Goal: Task Accomplishment & Management: Use online tool/utility

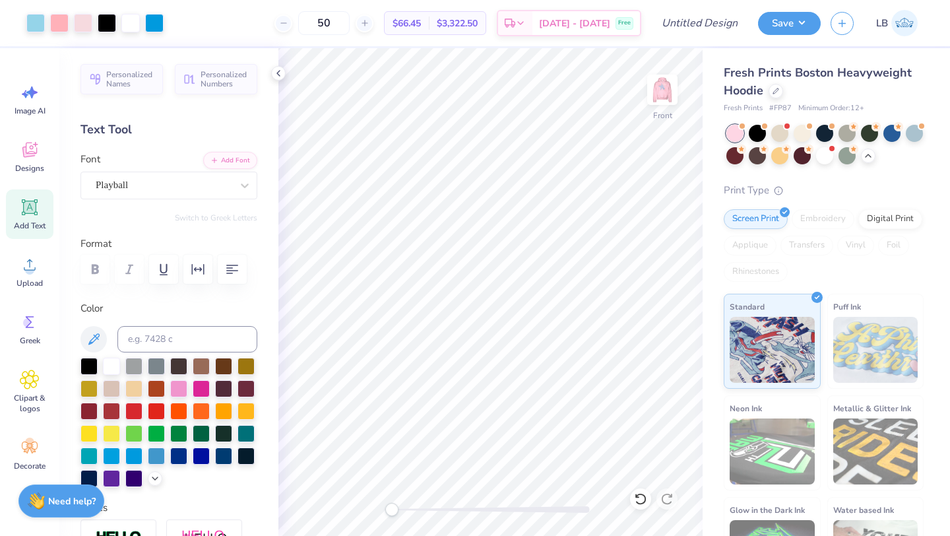
scroll to position [283, 0]
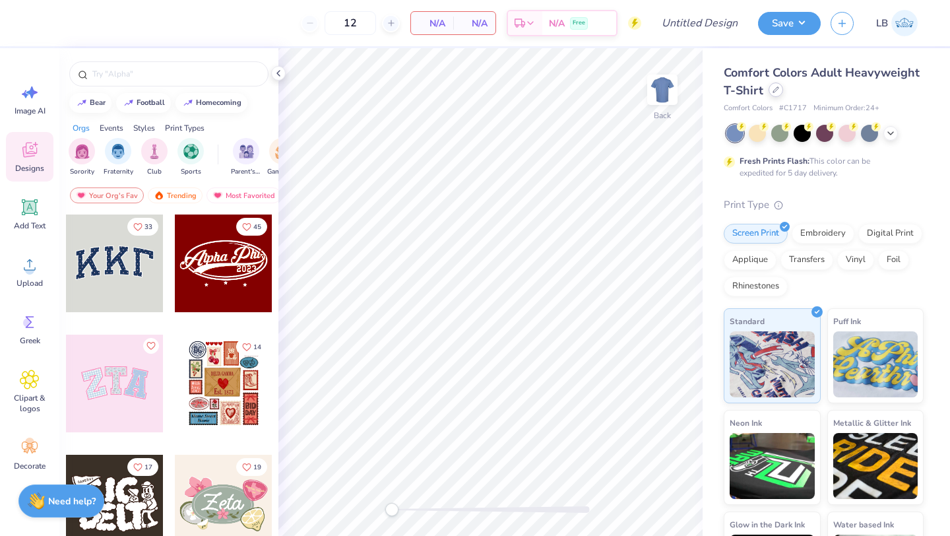
click at [776, 94] on div at bounding box center [775, 89] width 15 height 15
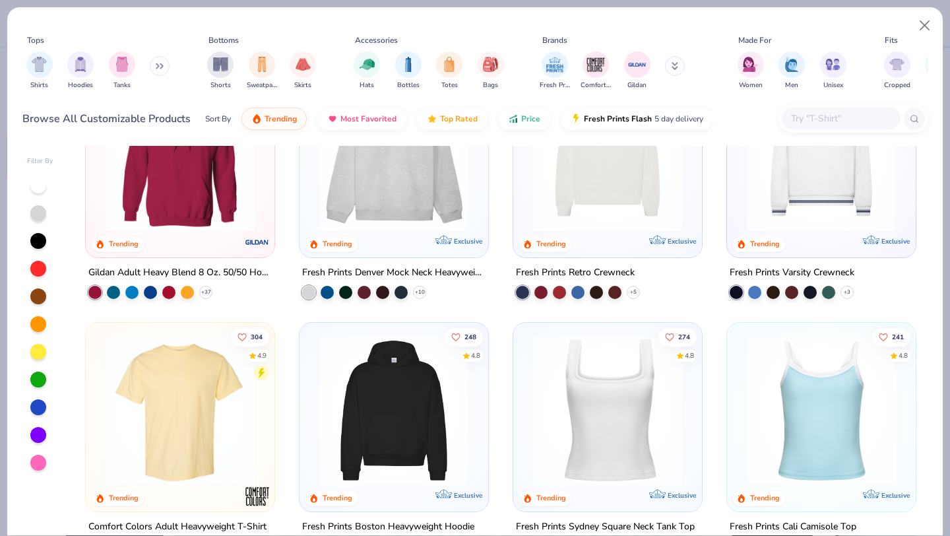
scroll to position [107, 0]
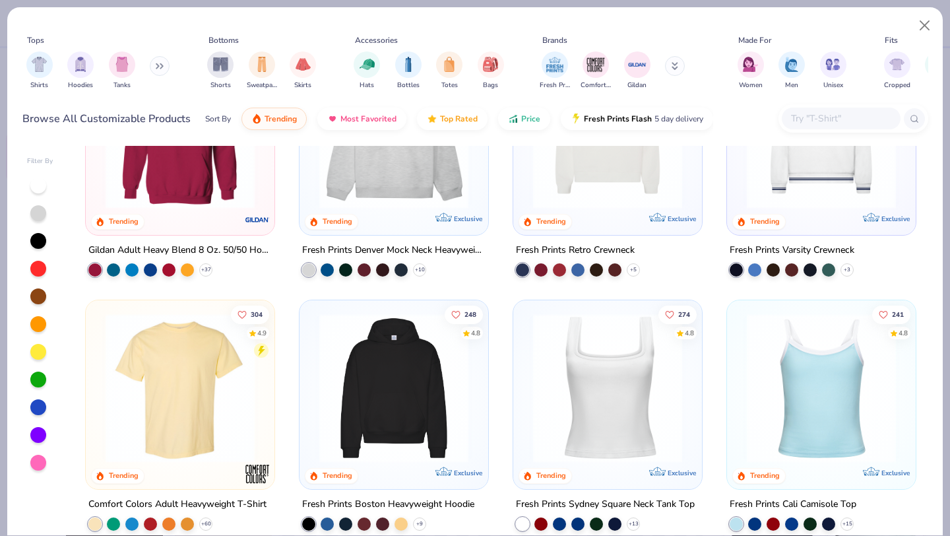
click at [629, 348] on img at bounding box center [607, 387] width 162 height 149
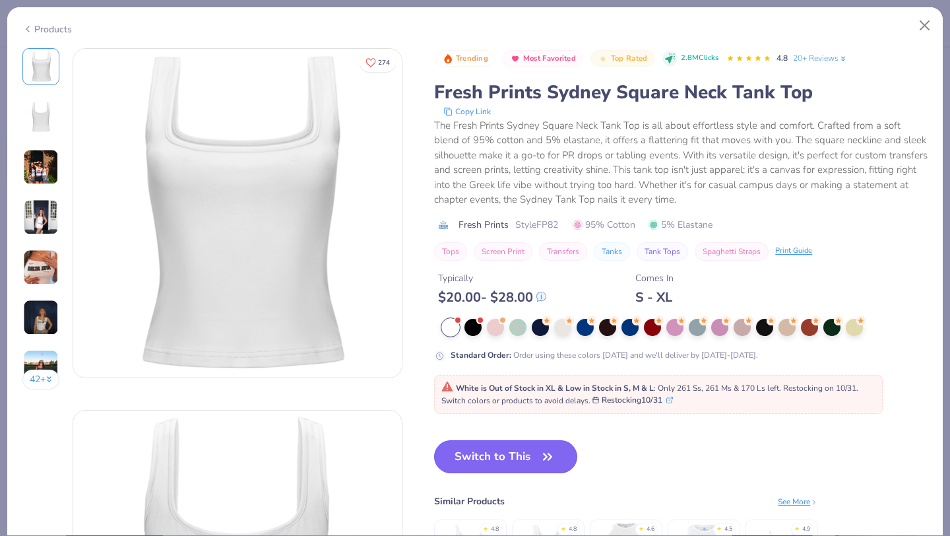
click at [508, 461] on button "Switch to This" at bounding box center [505, 456] width 143 height 33
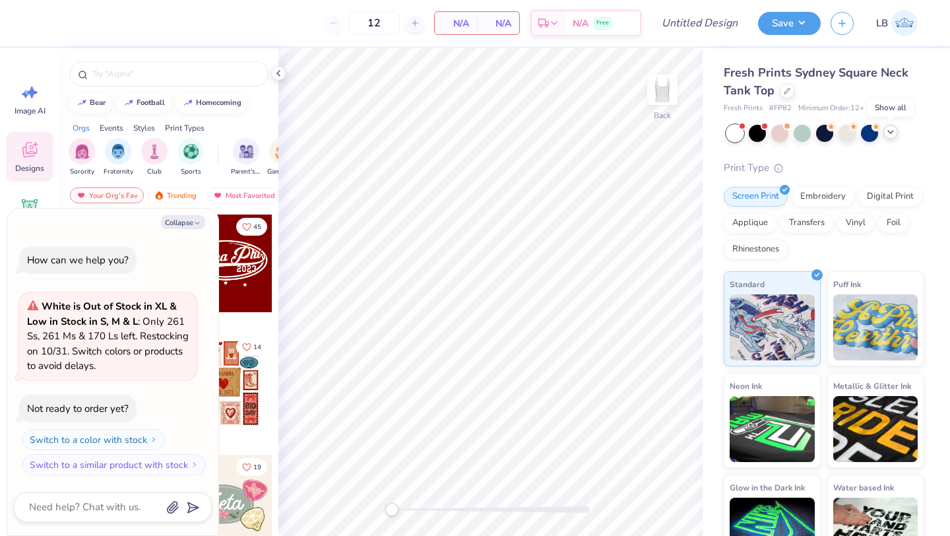
click at [893, 131] on polyline at bounding box center [890, 132] width 5 height 3
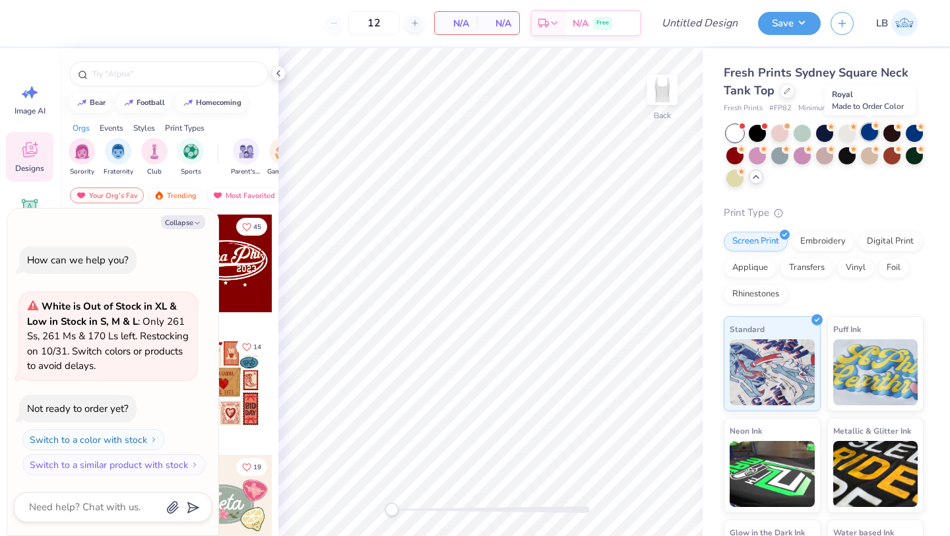
click at [875, 137] on div at bounding box center [869, 131] width 17 height 17
type textarea "x"
type input "50"
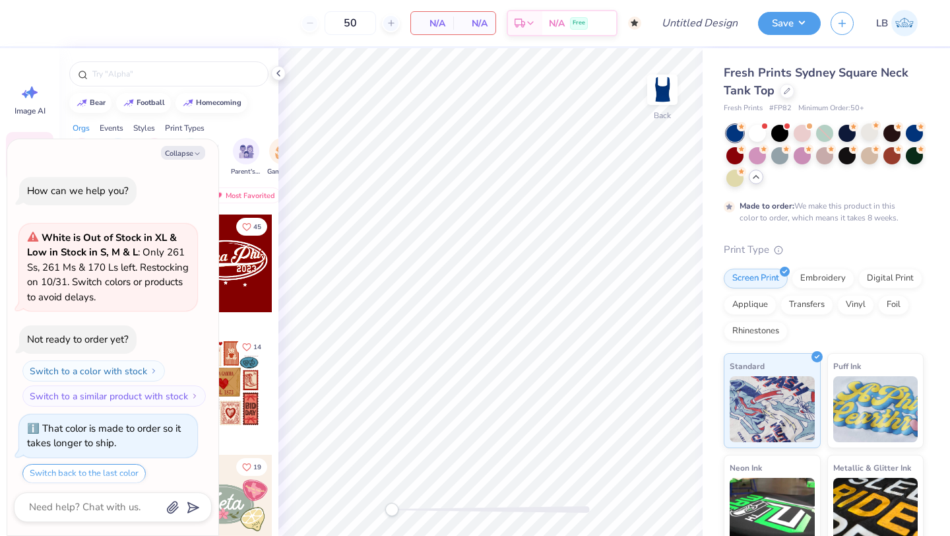
scroll to position [40, 0]
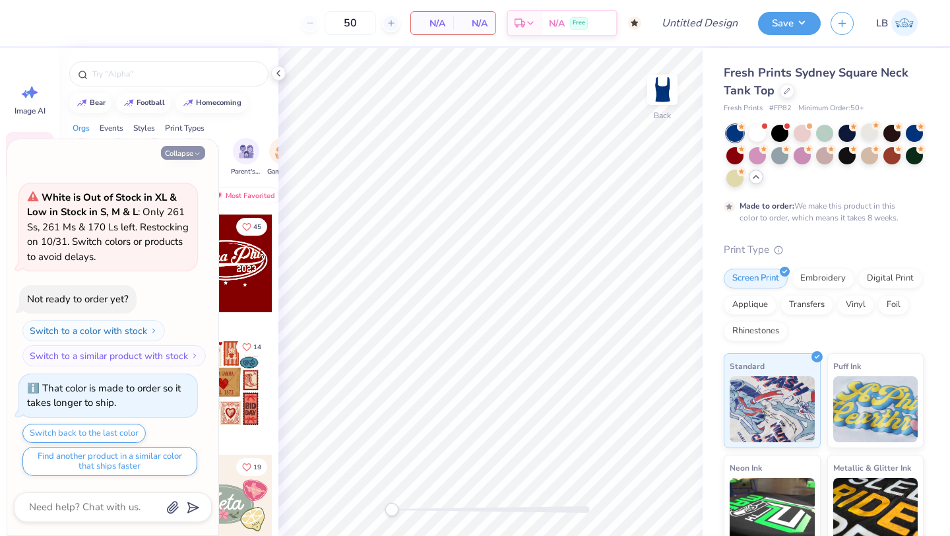
click at [183, 150] on button "Collapse" at bounding box center [183, 153] width 44 height 14
type textarea "x"
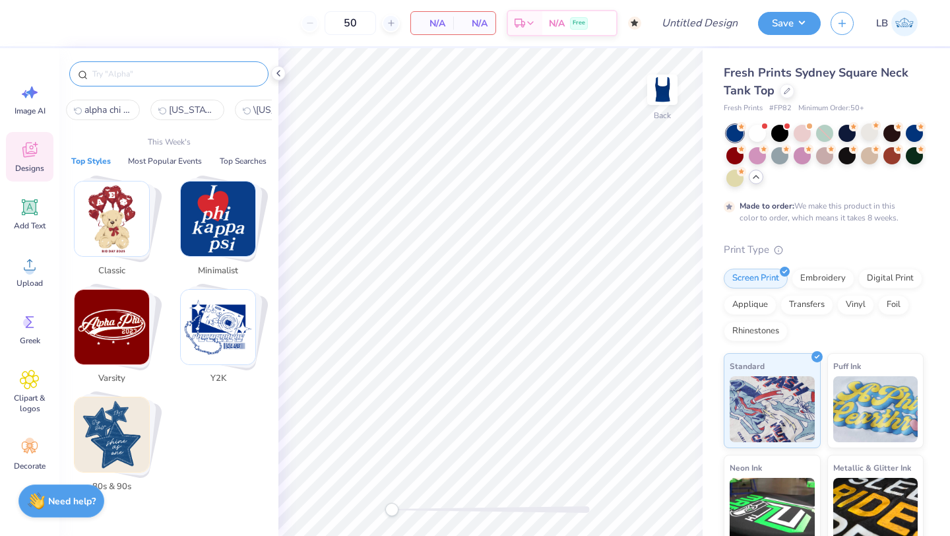
click at [215, 71] on input "text" at bounding box center [175, 73] width 169 height 13
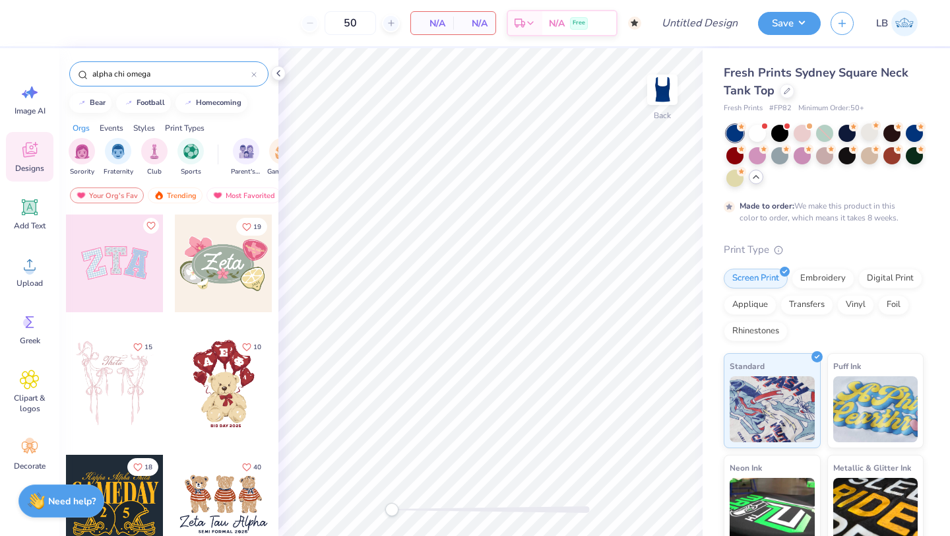
type input "alpha chi omega"
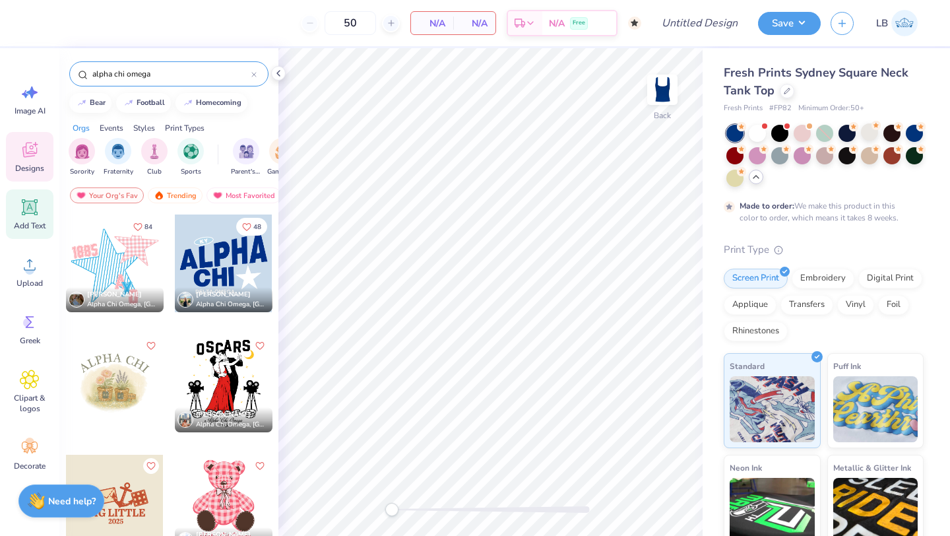
click at [24, 213] on icon at bounding box center [30, 207] width 20 height 20
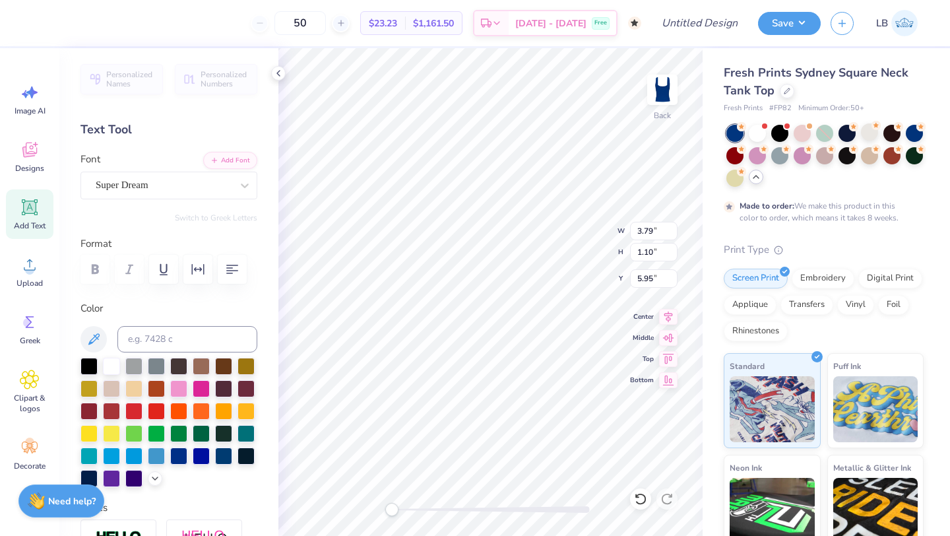
scroll to position [0, 1]
type textarea "MC 25"
click at [193, 187] on div "Super Dream" at bounding box center [163, 185] width 139 height 20
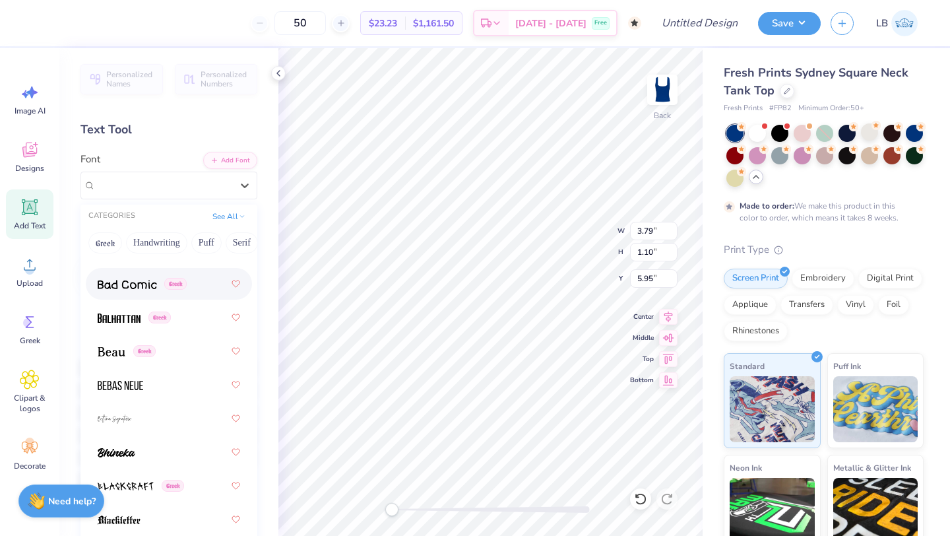
scroll to position [785, 0]
click at [158, 381] on div at bounding box center [169, 384] width 142 height 24
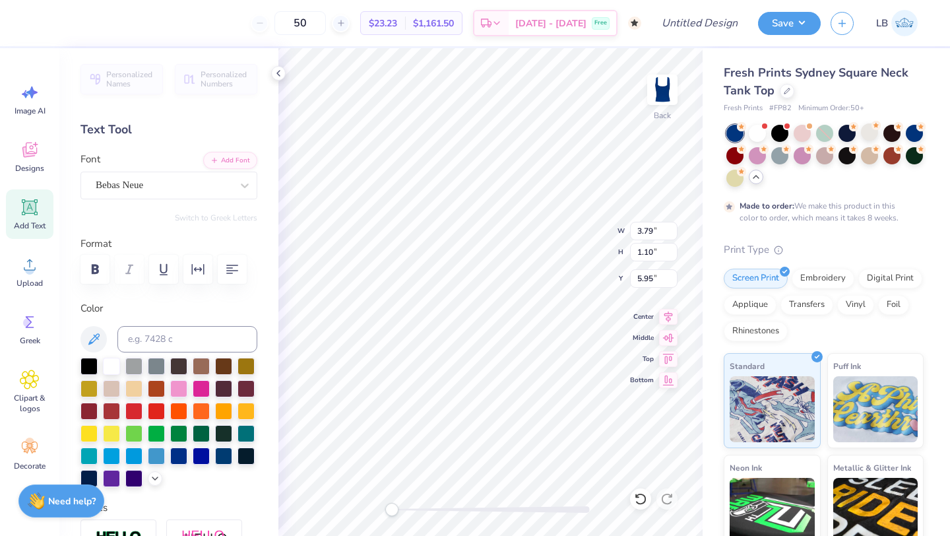
click at [207, 199] on div "Personalized Names Personalized Numbers Text Tool Add Font Font Bebas Neue Swit…" at bounding box center [168, 291] width 219 height 487
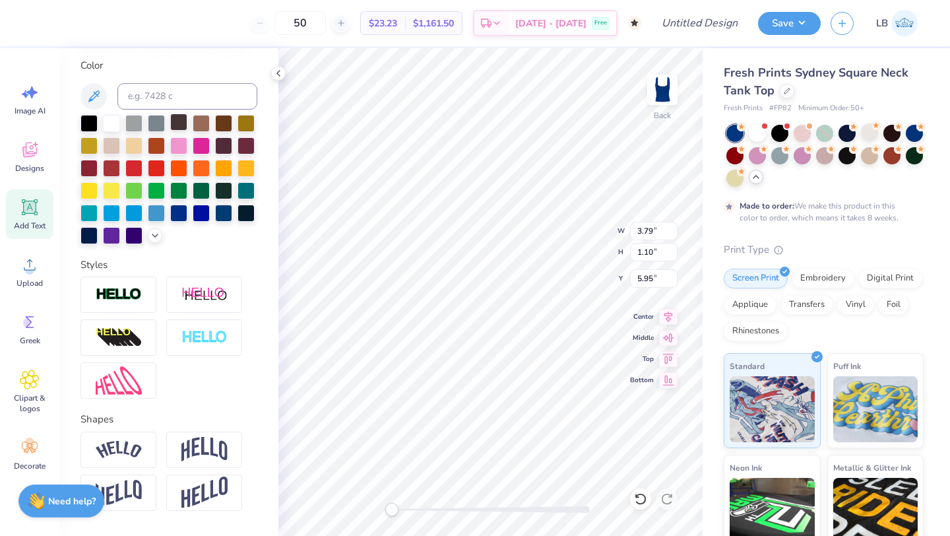
scroll to position [283, 0]
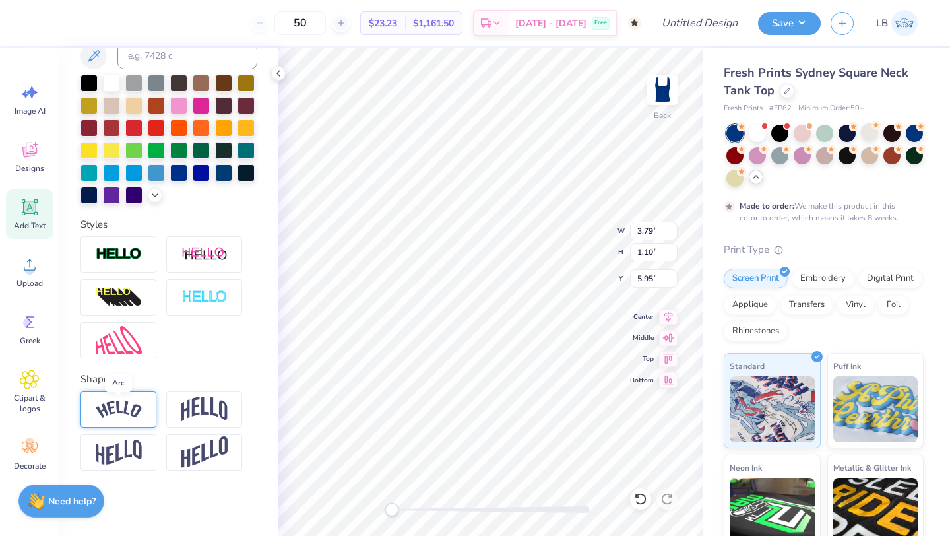
click at [110, 415] on img at bounding box center [119, 409] width 46 height 18
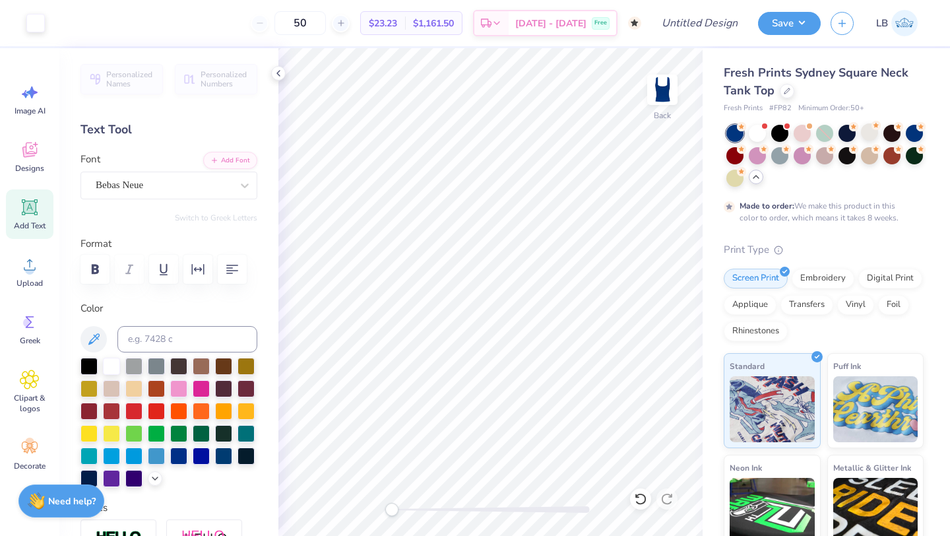
scroll to position [1, 0]
click at [36, 156] on icon at bounding box center [30, 149] width 20 height 20
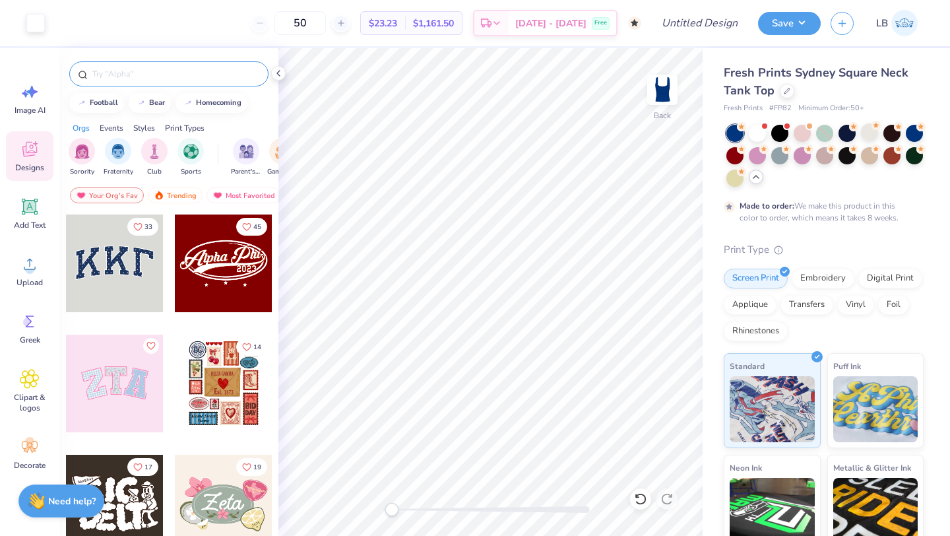
click at [127, 73] on input "text" at bounding box center [175, 73] width 169 height 13
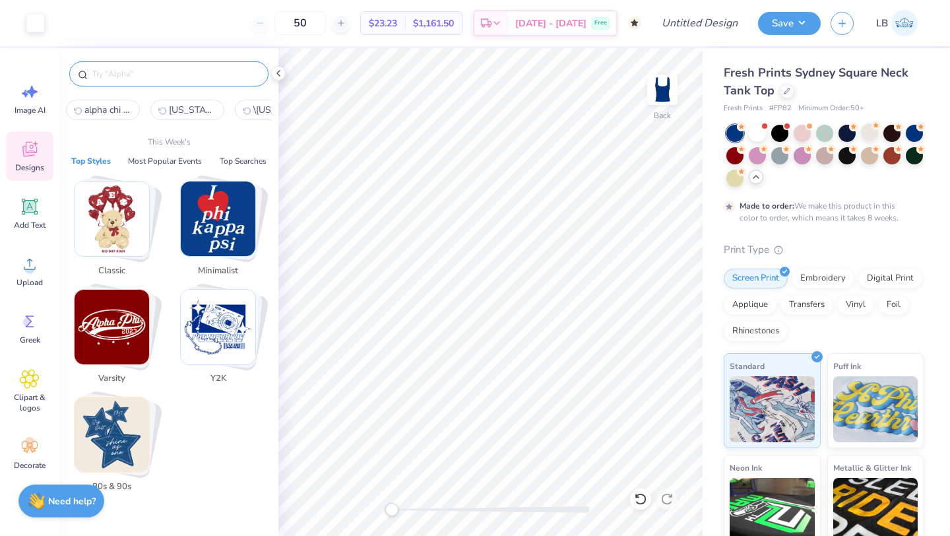
click at [105, 111] on span "alpha chi omega" at bounding box center [107, 110] width 47 height 13
type input "alpha chi omega"
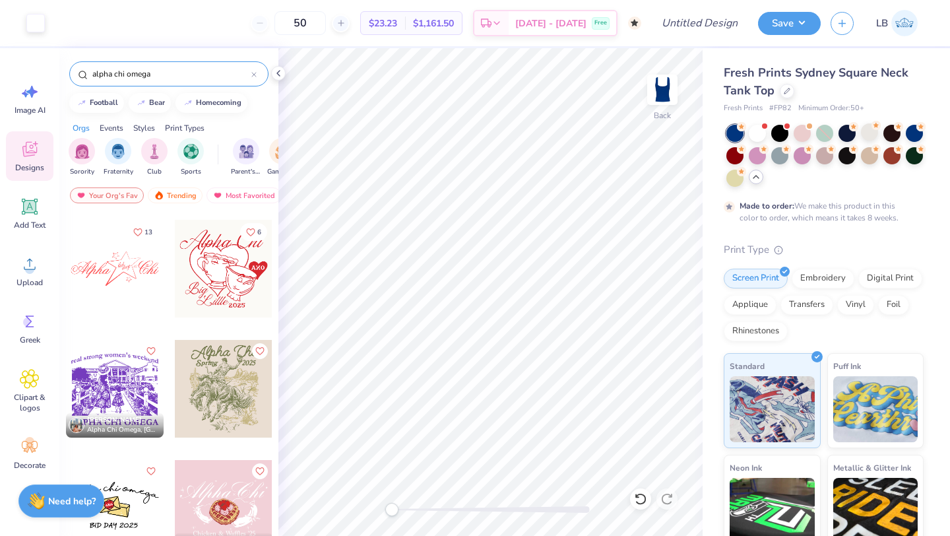
scroll to position [3961, 0]
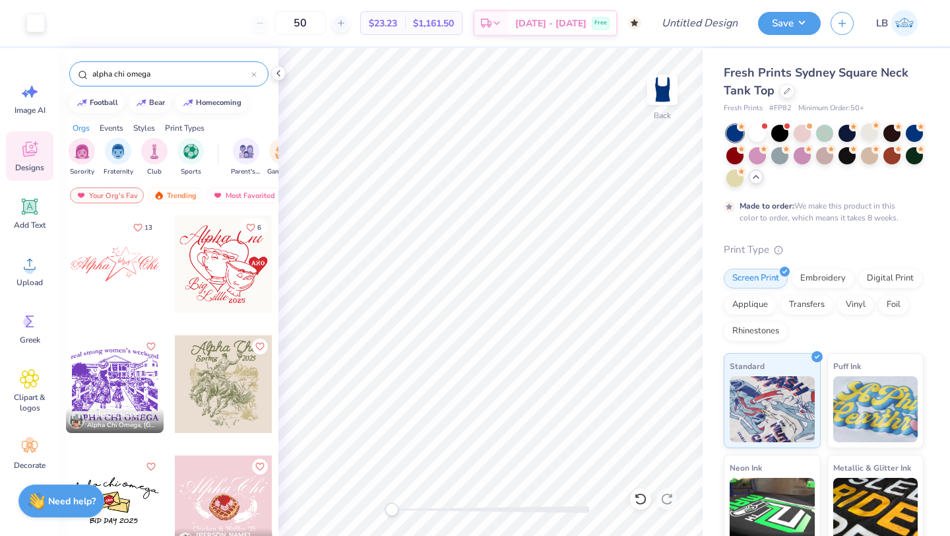
click at [147, 264] on div at bounding box center [115, 264] width 98 height 98
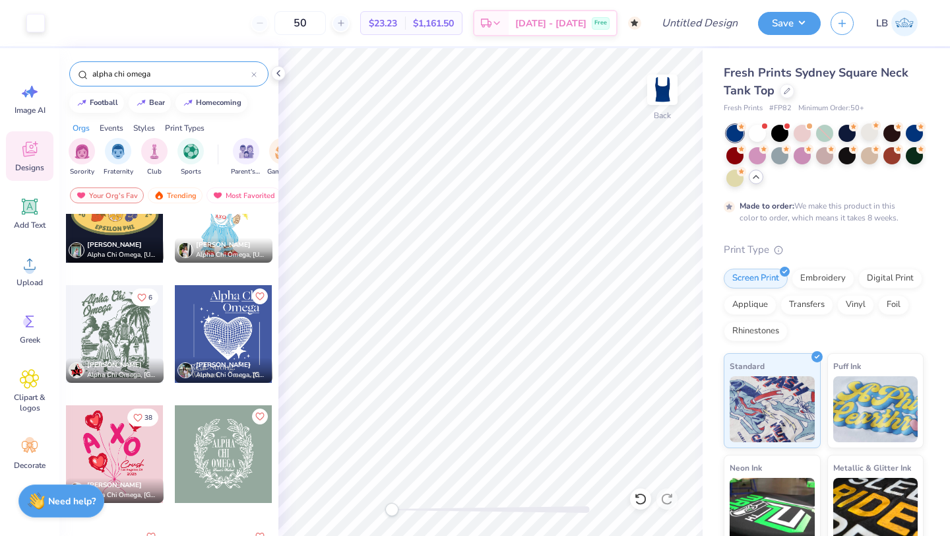
scroll to position [5094, 0]
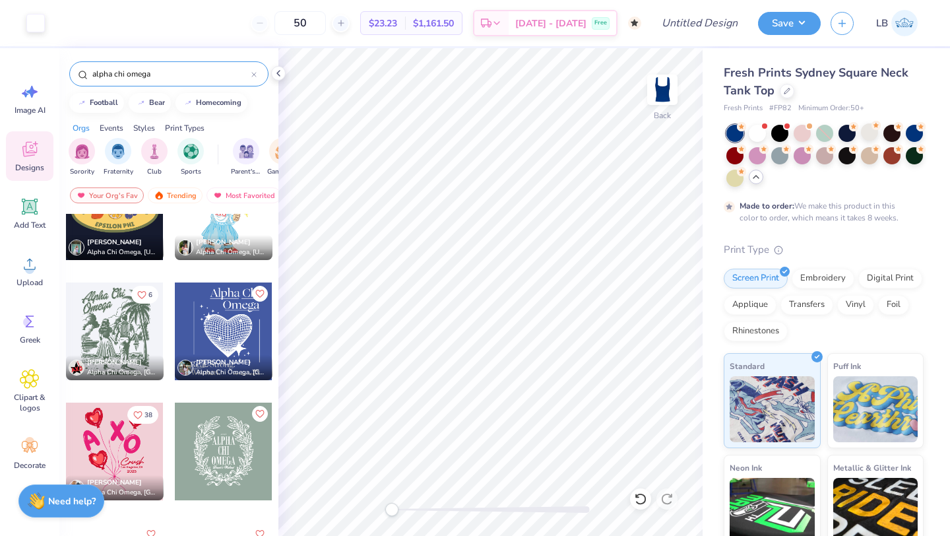
click at [240, 341] on div at bounding box center [224, 331] width 98 height 98
click at [579, 249] on div "Back W 7.03 7.03 " H 8.54 8.54 " Y 3.00 3.00 " Center Middle Top Bottom" at bounding box center [490, 291] width 424 height 487
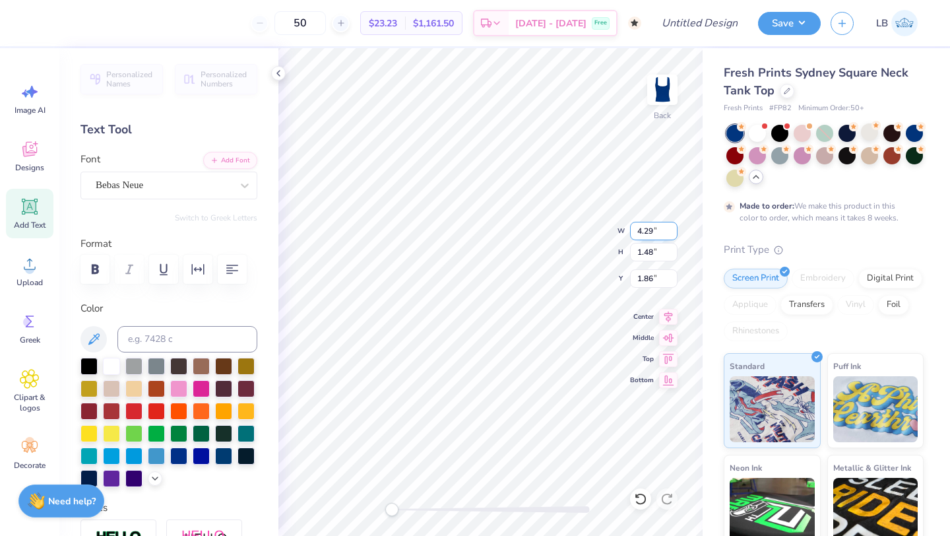
click at [598, 224] on div "Back W 4.29 4.29 " H 1.48 1.48 " Y 1.86 1.86 " Center Middle Top Bottom" at bounding box center [490, 291] width 424 height 487
click at [203, 187] on div "Bebas Neue" at bounding box center [163, 185] width 139 height 20
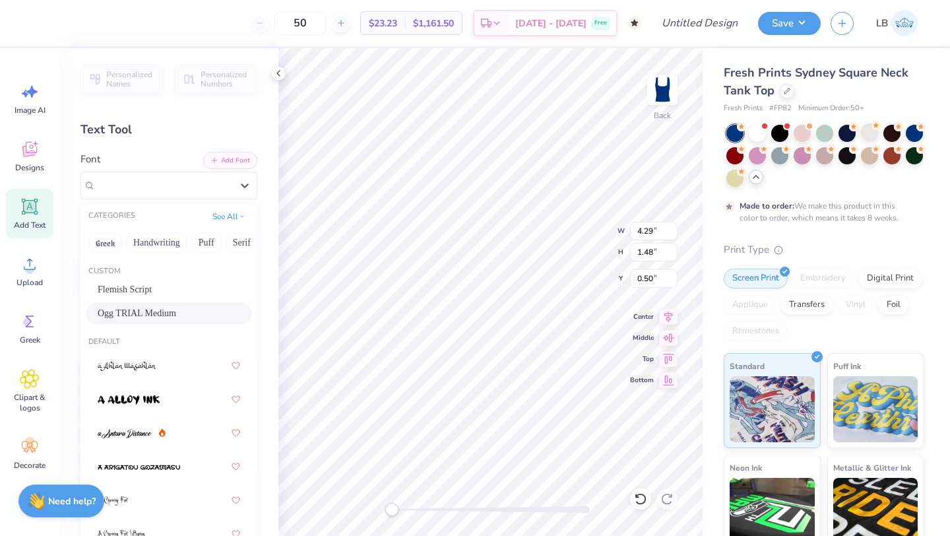
click at [165, 315] on span "Ogg TRIAL Medium" at bounding box center [137, 313] width 78 height 14
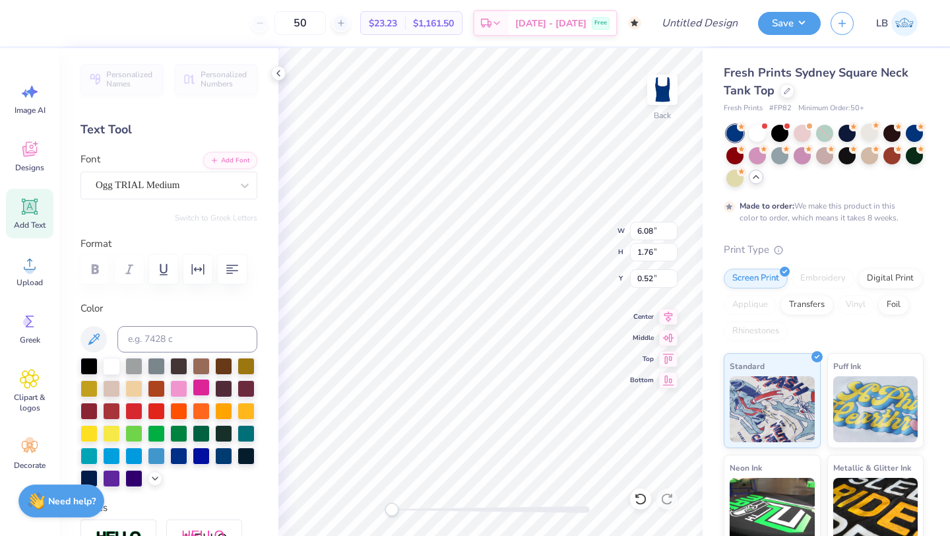
click at [205, 387] on div at bounding box center [201, 387] width 17 height 17
click at [659, 83] on img at bounding box center [662, 89] width 53 height 53
click at [946, 495] on div "Fresh Prints Sydney Square Neck Tank Top Fresh Prints # FP82 Minimum Order: 50 …" at bounding box center [825, 349] width 247 height 603
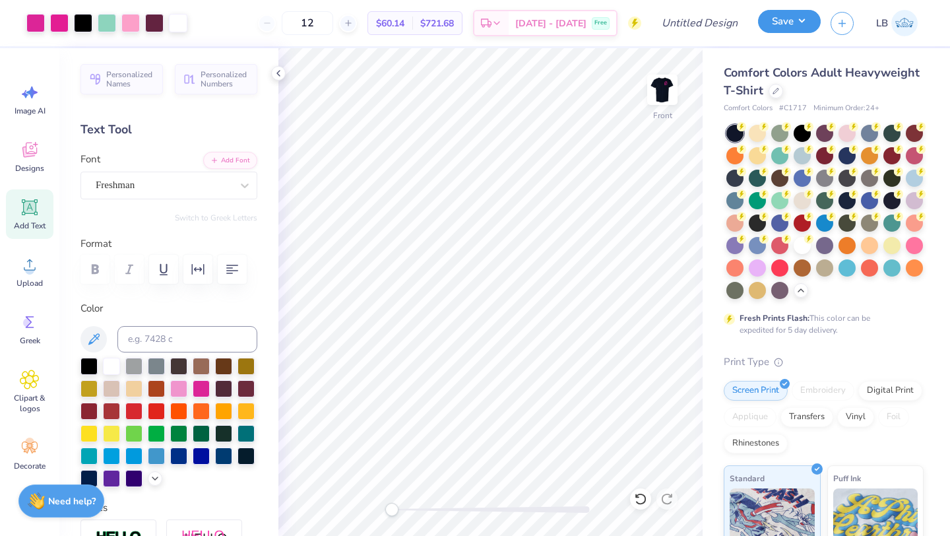
click at [790, 17] on button "Save" at bounding box center [789, 21] width 63 height 23
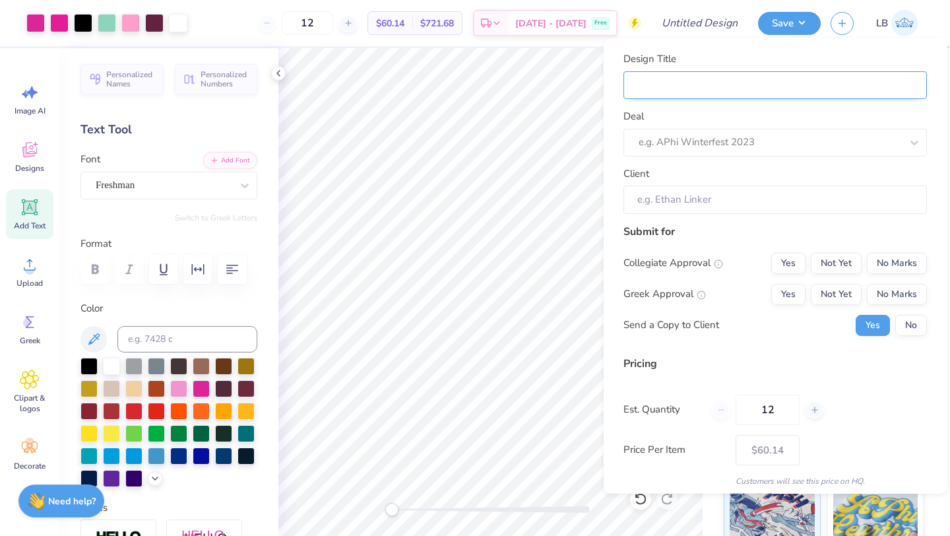
click at [736, 86] on input "Design Title" at bounding box center [774, 85] width 303 height 28
type input "P"
type input "Pl"
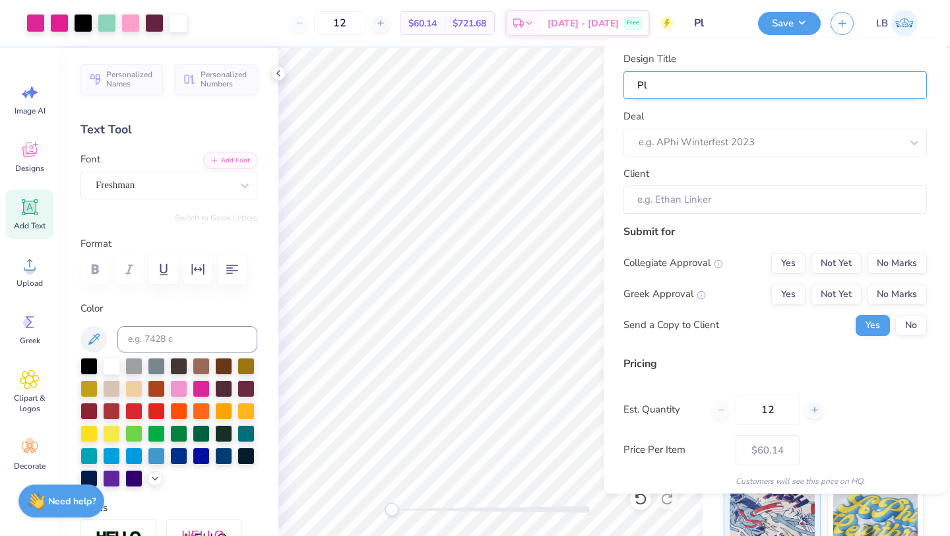
type input "Pla"
type input "Plan"
type input "Plann"
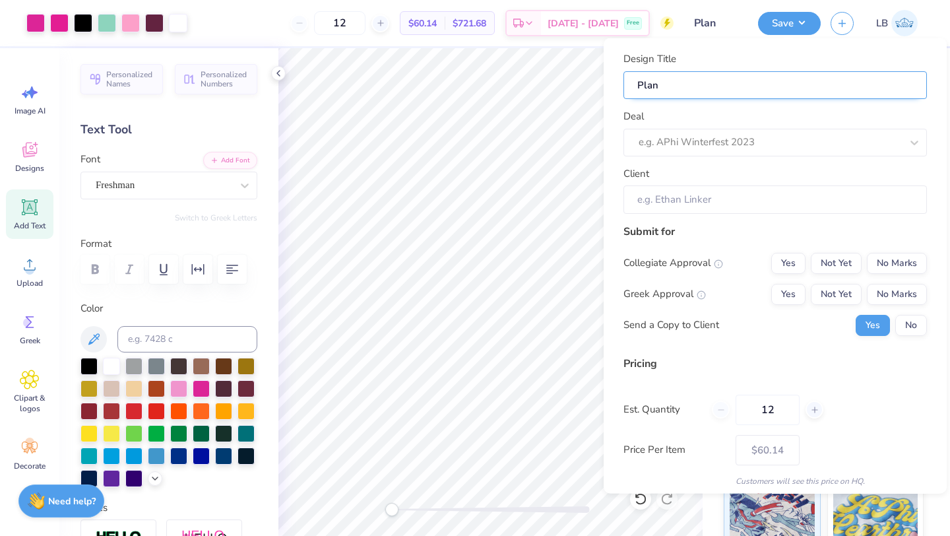
type input "Plann"
type input "Planne"
type input "Planned"
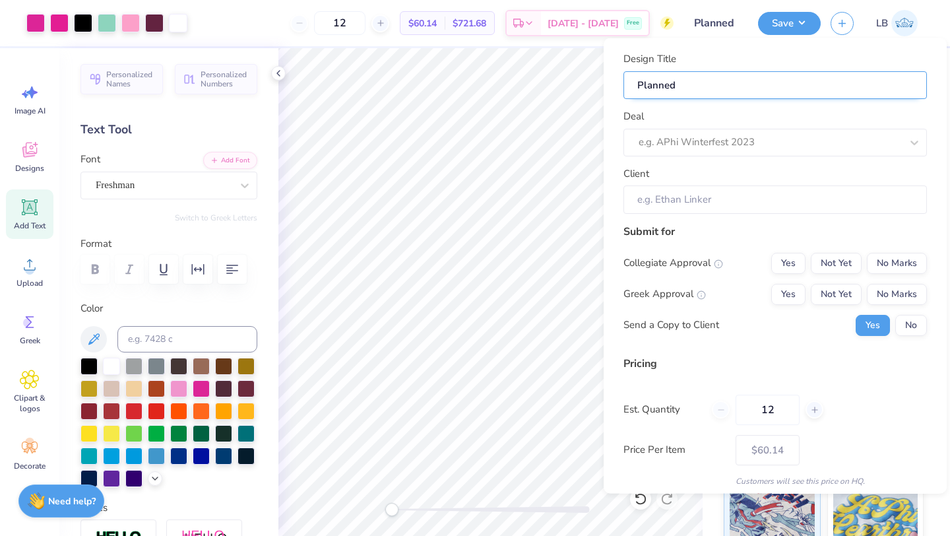
type input "Planned"
type input "Planned P"
type input "Planned Pa"
type input "Planned Par"
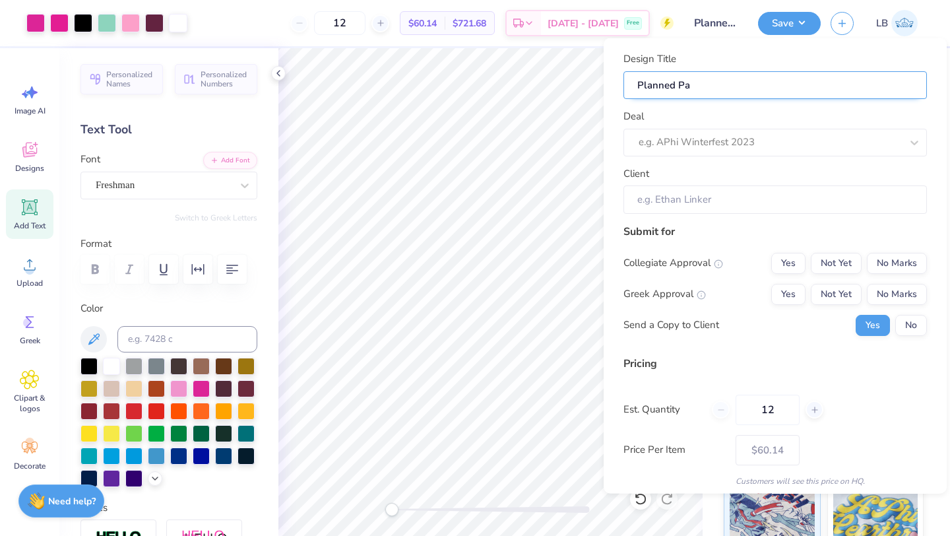
type input "Planned Par"
type input "Planned Pare"
type input "Planned Paren"
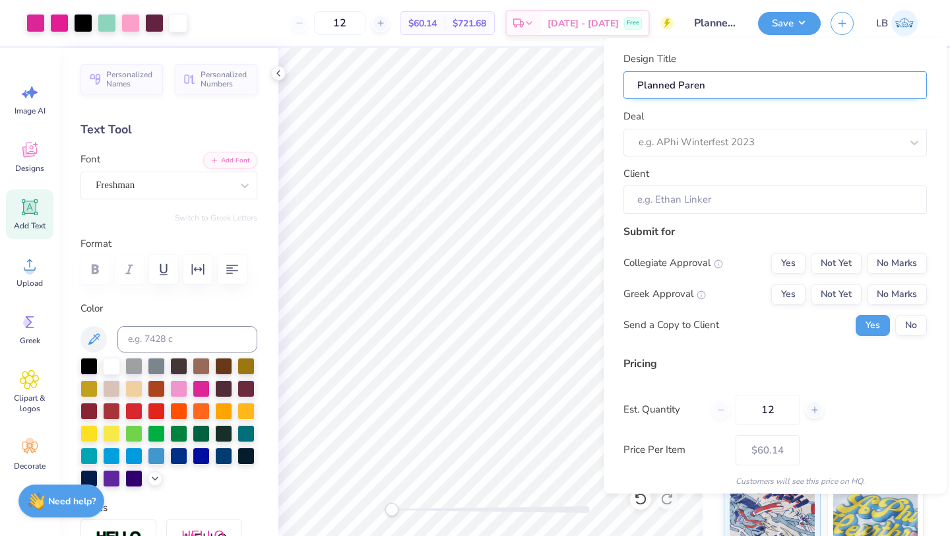
type input "Planned Parent"
type input "Planned Parenth"
type input "Planned Parentho"
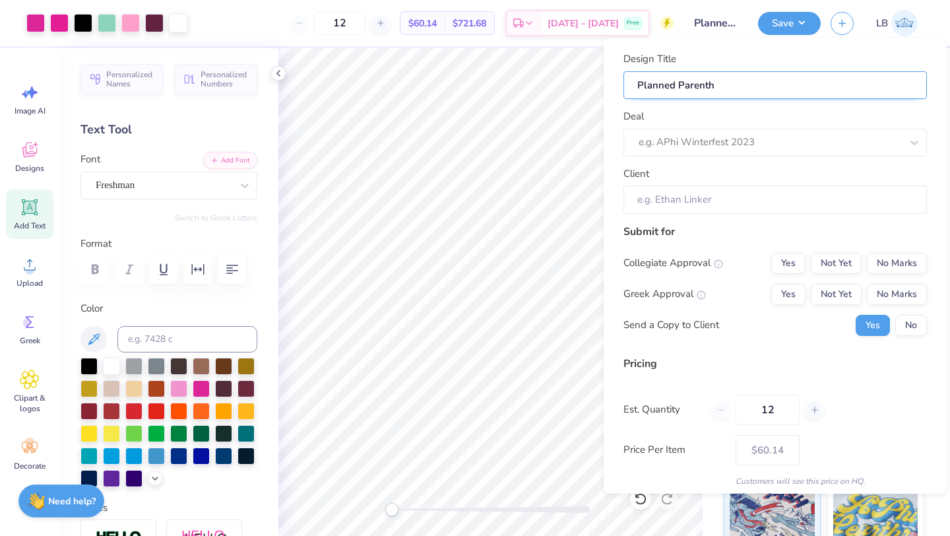
type input "Planned Parentho"
type input "Planned Parenthoo"
type input "[PERSON_NAME]"
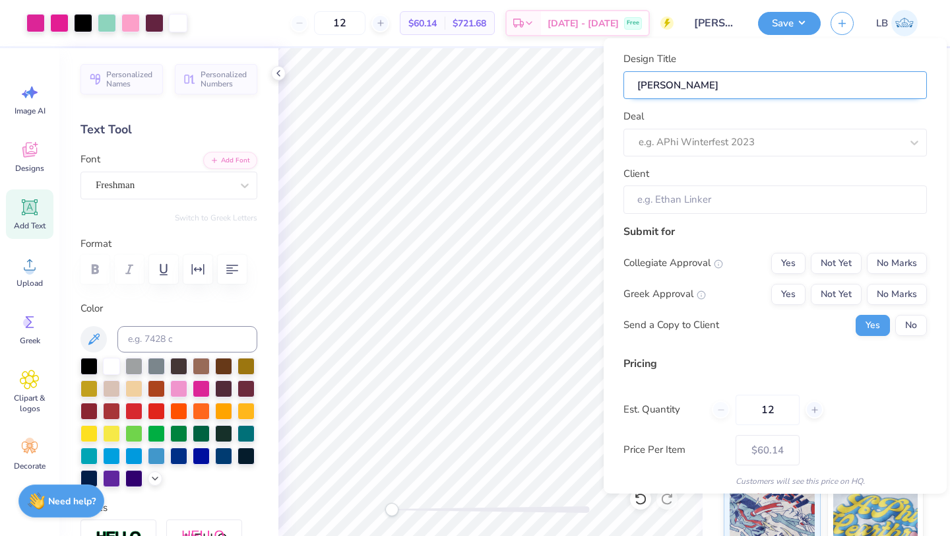
type input "[PERSON_NAME]"
type input "[PERSON_NAME] D"
type input "[PERSON_NAME] De"
type input "[PERSON_NAME] Des"
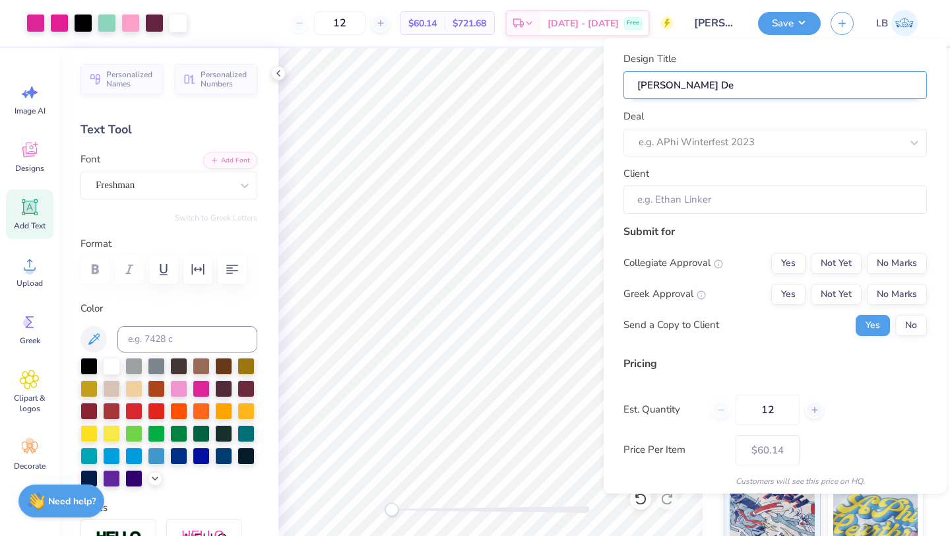
type input "[PERSON_NAME] Des"
type input "[PERSON_NAME] Desi"
type input "[PERSON_NAME] Desig"
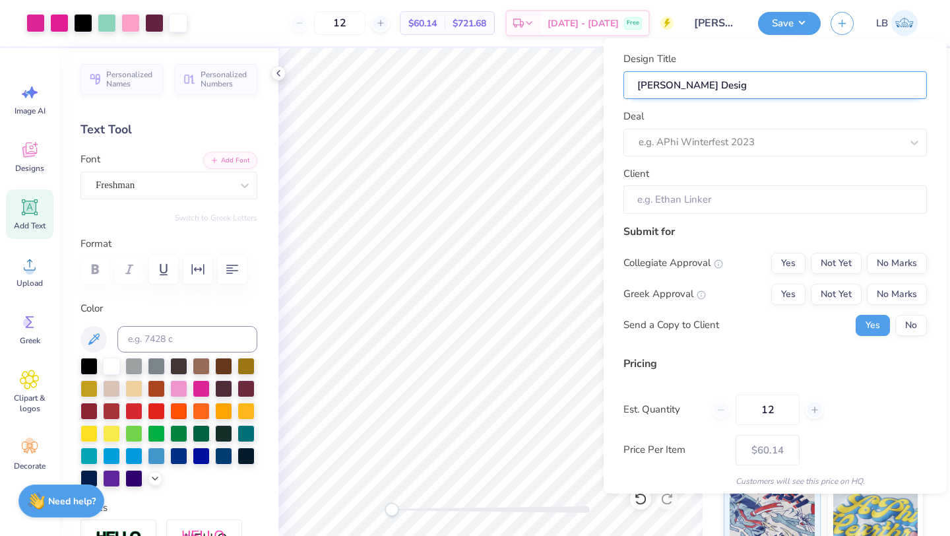
type input "[PERSON_NAME] Design"
click at [931, 142] on div "Design Title [PERSON_NAME] Design Deal e.g. APhi Winterfest 2023 Client Submit …" at bounding box center [774, 265] width 343 height 455
click at [925, 142] on div at bounding box center [914, 142] width 24 height 24
type input "Plan"
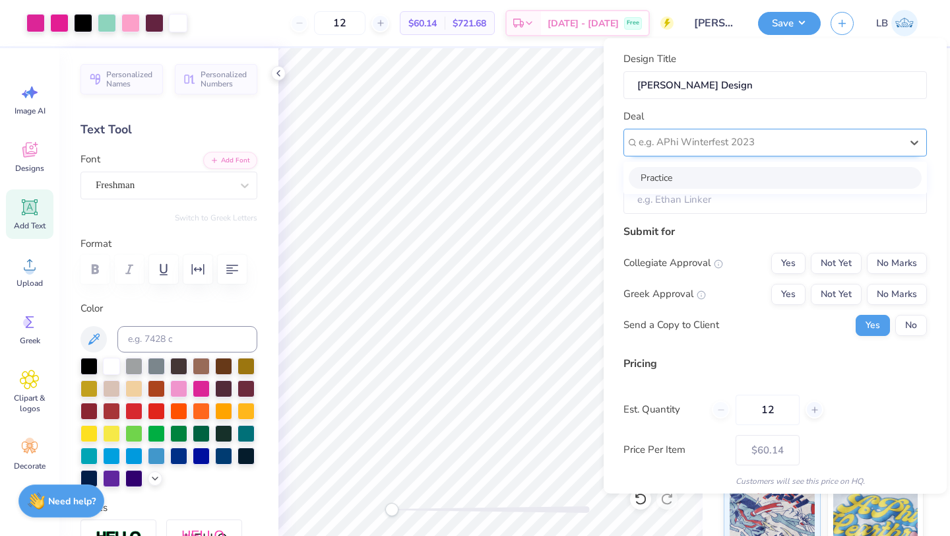
click at [823, 143] on div at bounding box center [769, 142] width 262 height 18
click at [777, 177] on div "[PERSON_NAME] Merch" at bounding box center [775, 177] width 293 height 22
type input "Pl"
type input "[PERSON_NAME]"
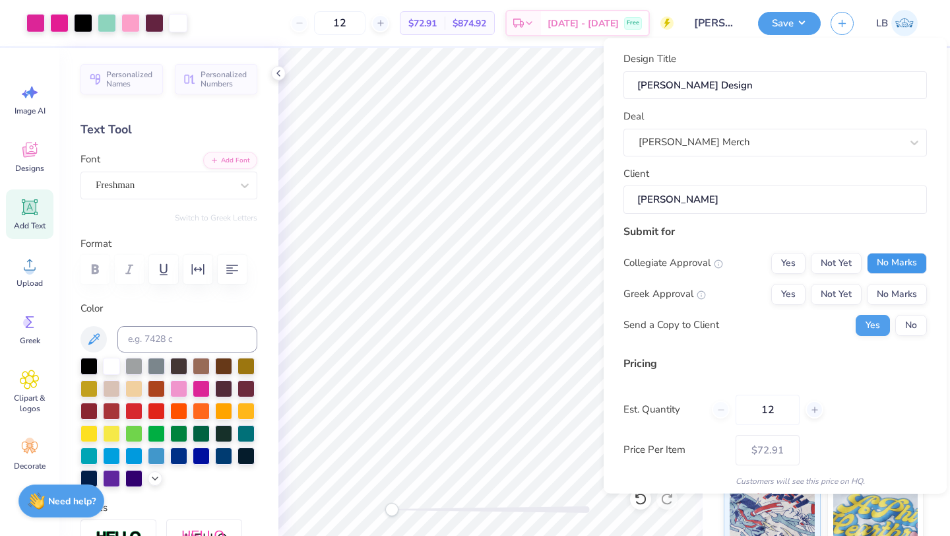
click at [882, 256] on button "No Marks" at bounding box center [897, 262] width 60 height 21
click at [892, 288] on button "No Marks" at bounding box center [897, 293] width 60 height 21
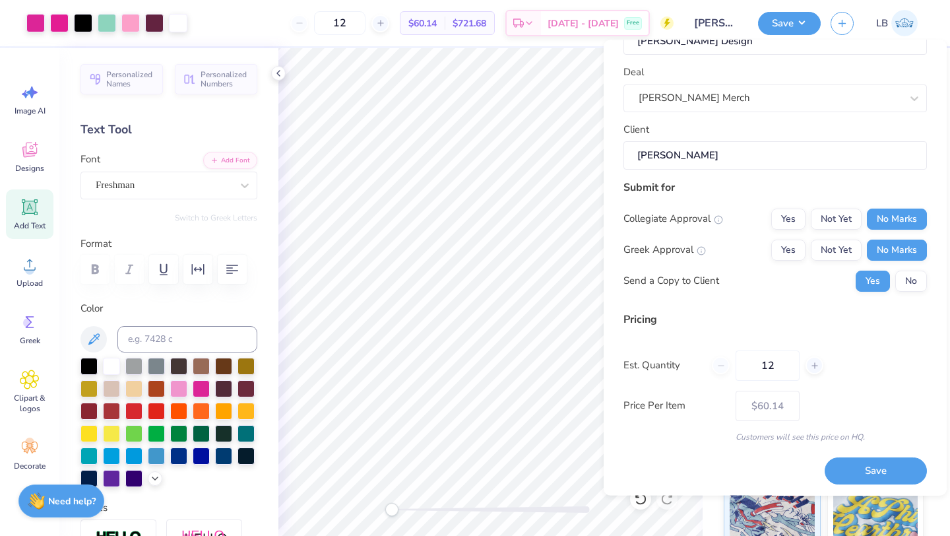
scroll to position [47, 0]
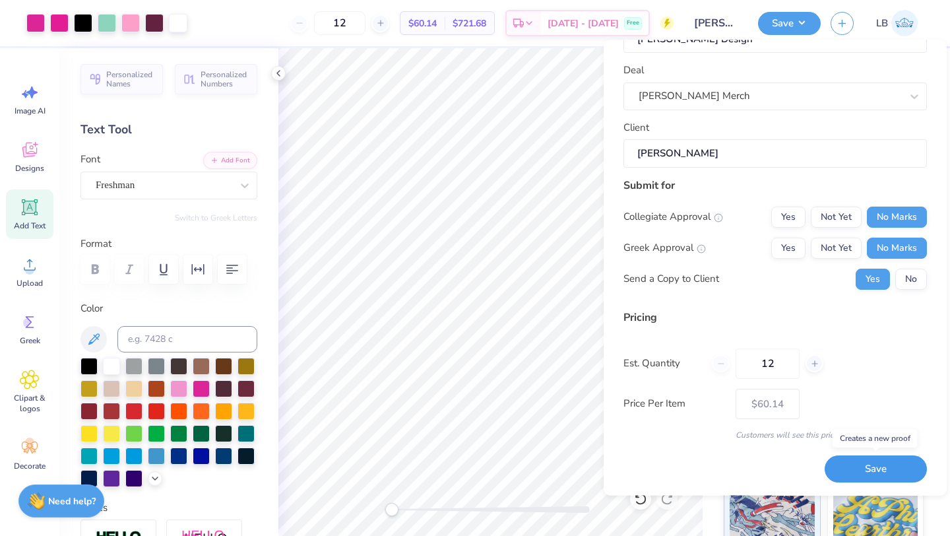
click at [863, 462] on button "Save" at bounding box center [875, 469] width 102 height 27
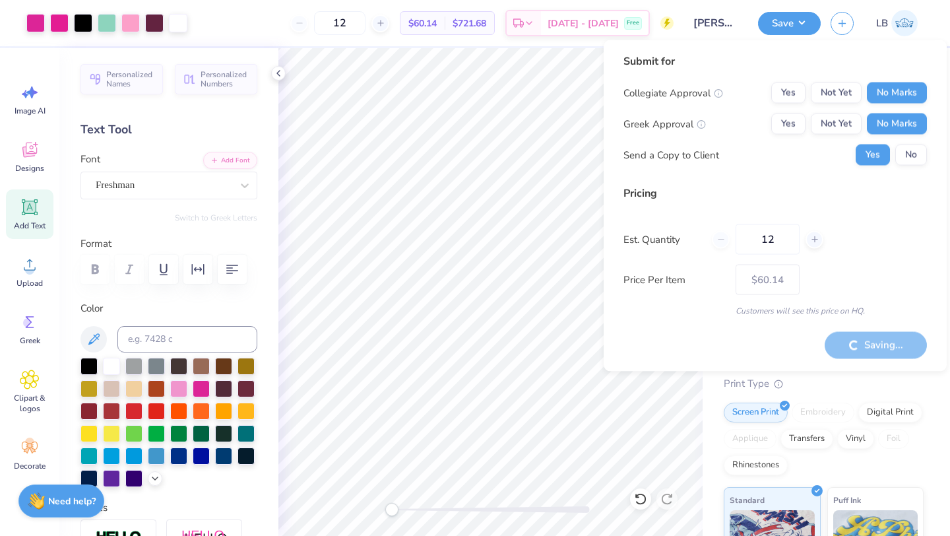
type input "– –"
